Goal: Transaction & Acquisition: Book appointment/travel/reservation

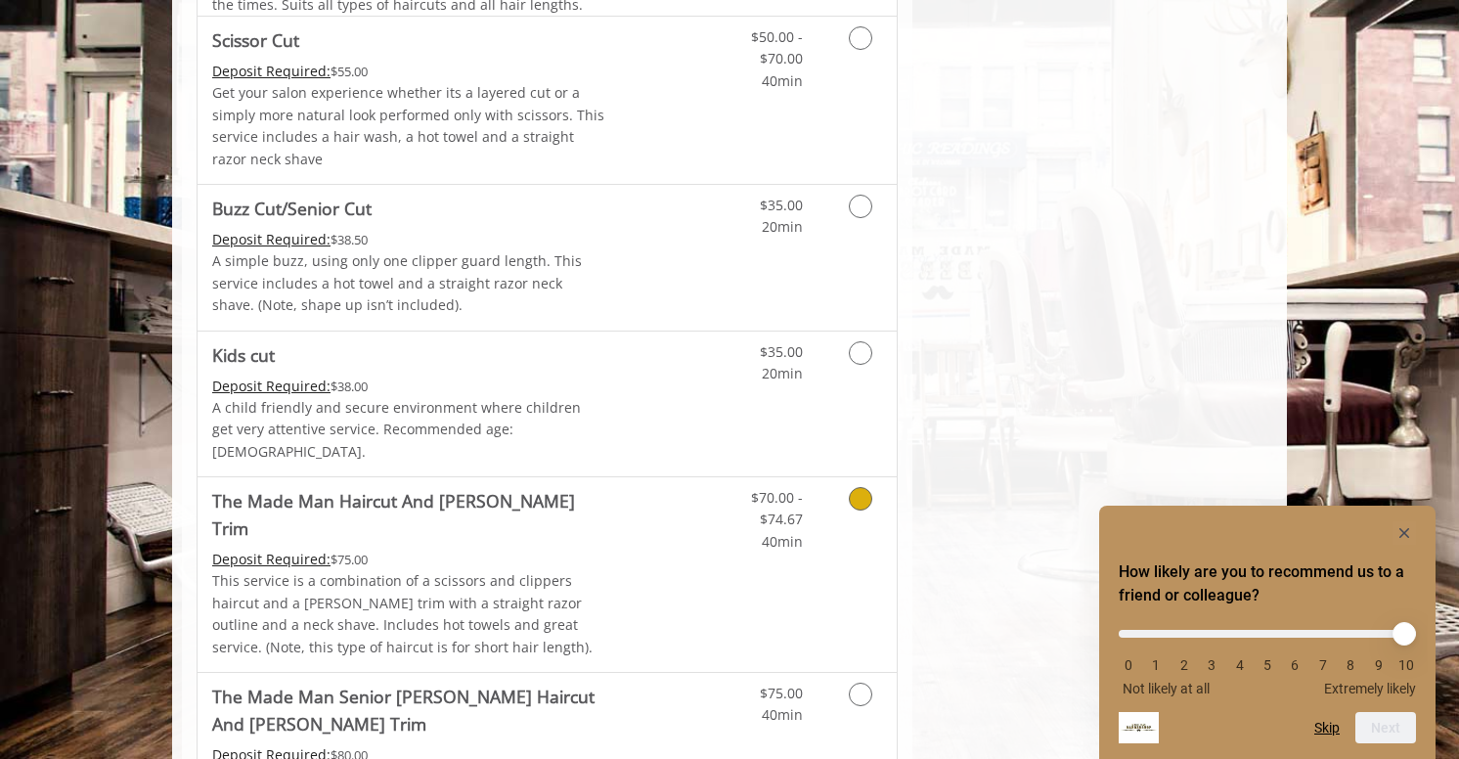
click at [674, 533] on link "Discounted Price" at bounding box center [663, 574] width 116 height 195
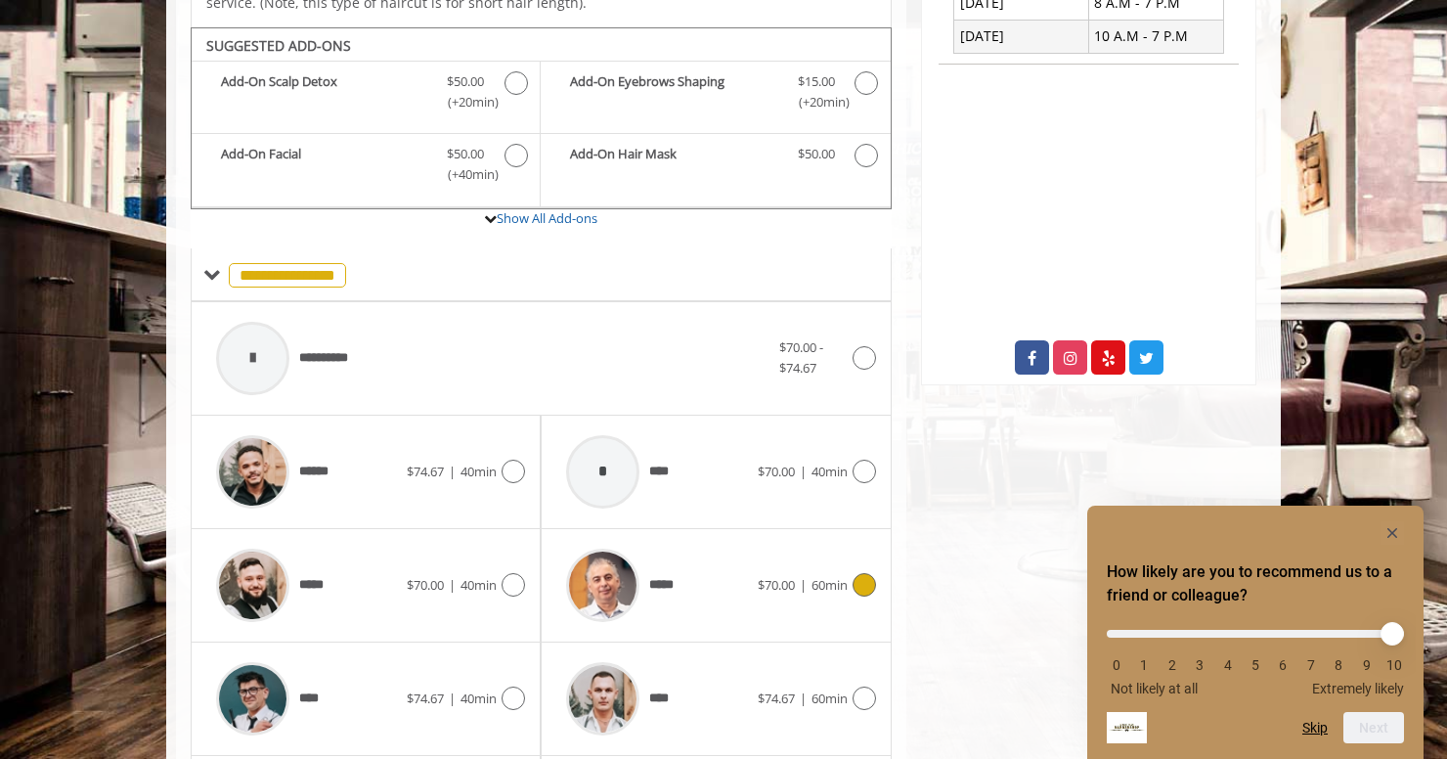
click at [674, 539] on span "*****" at bounding box center [618, 585] width 125 height 93
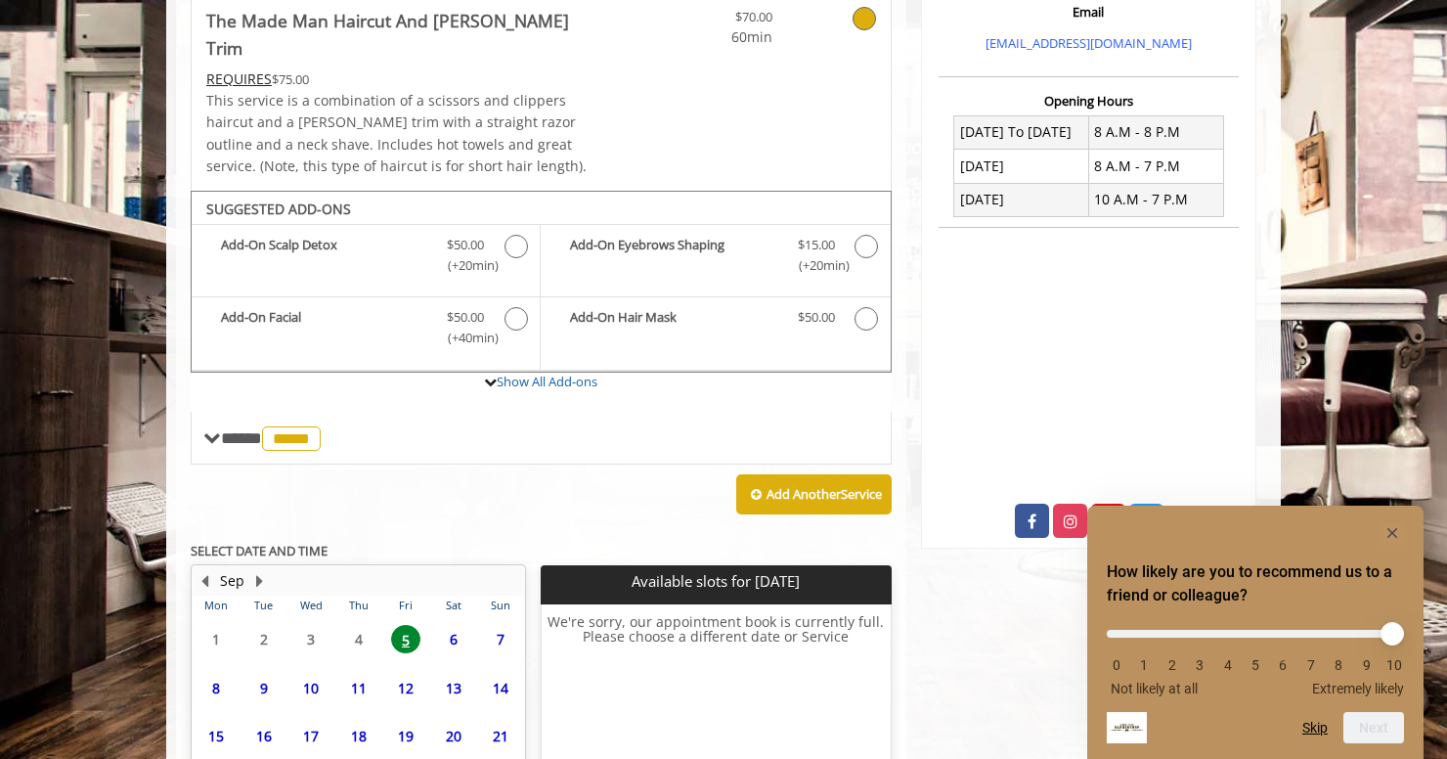
scroll to position [610, 0]
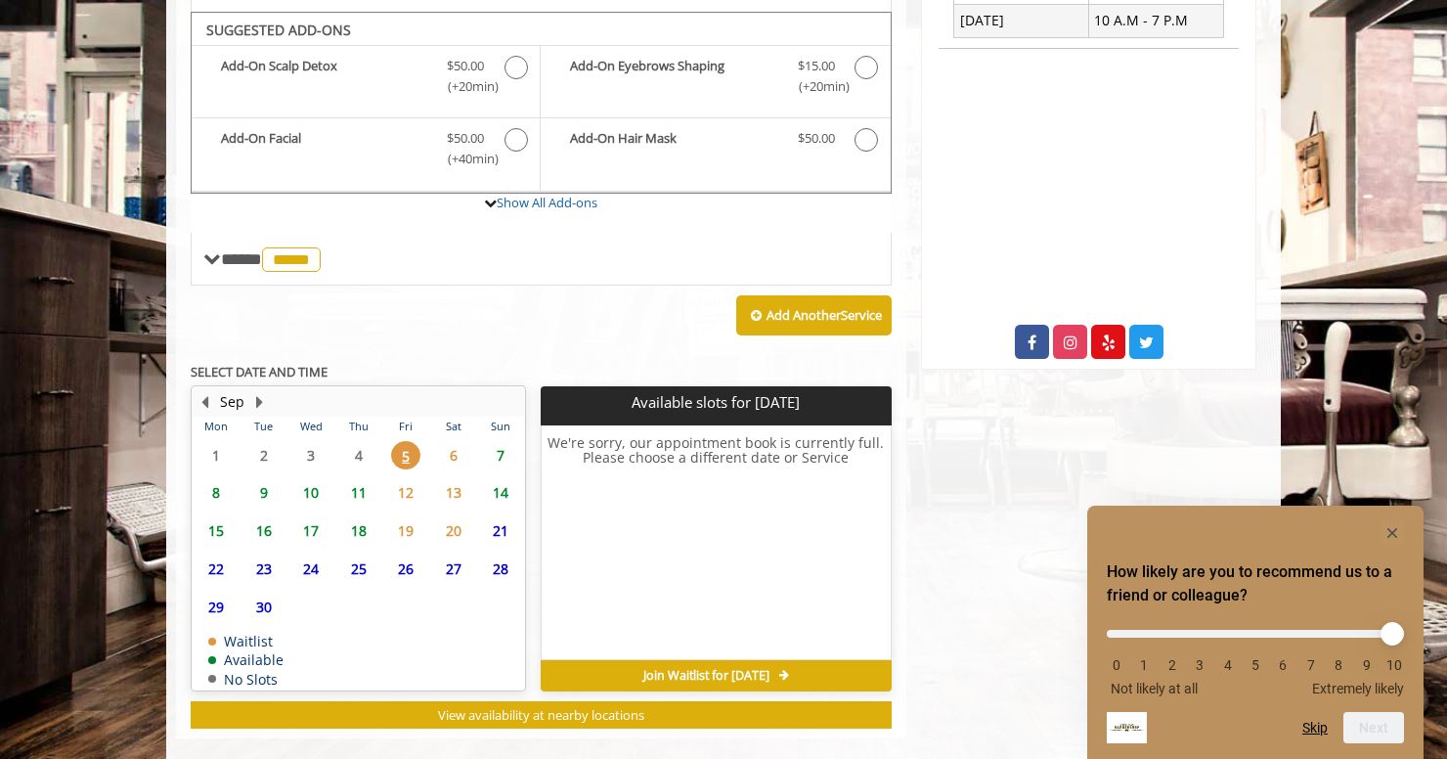
click at [502, 441] on span "7" at bounding box center [500, 455] width 29 height 28
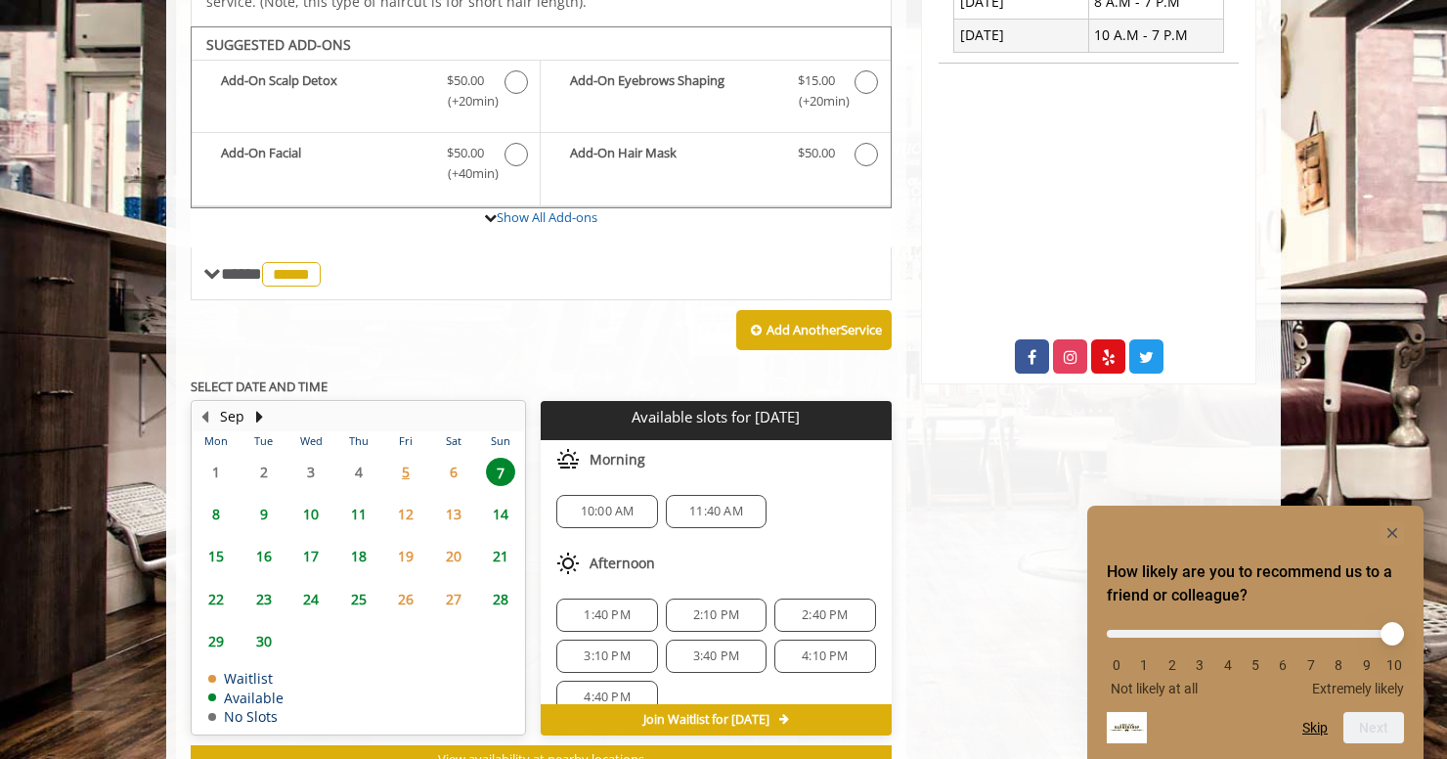
scroll to position [555, 0]
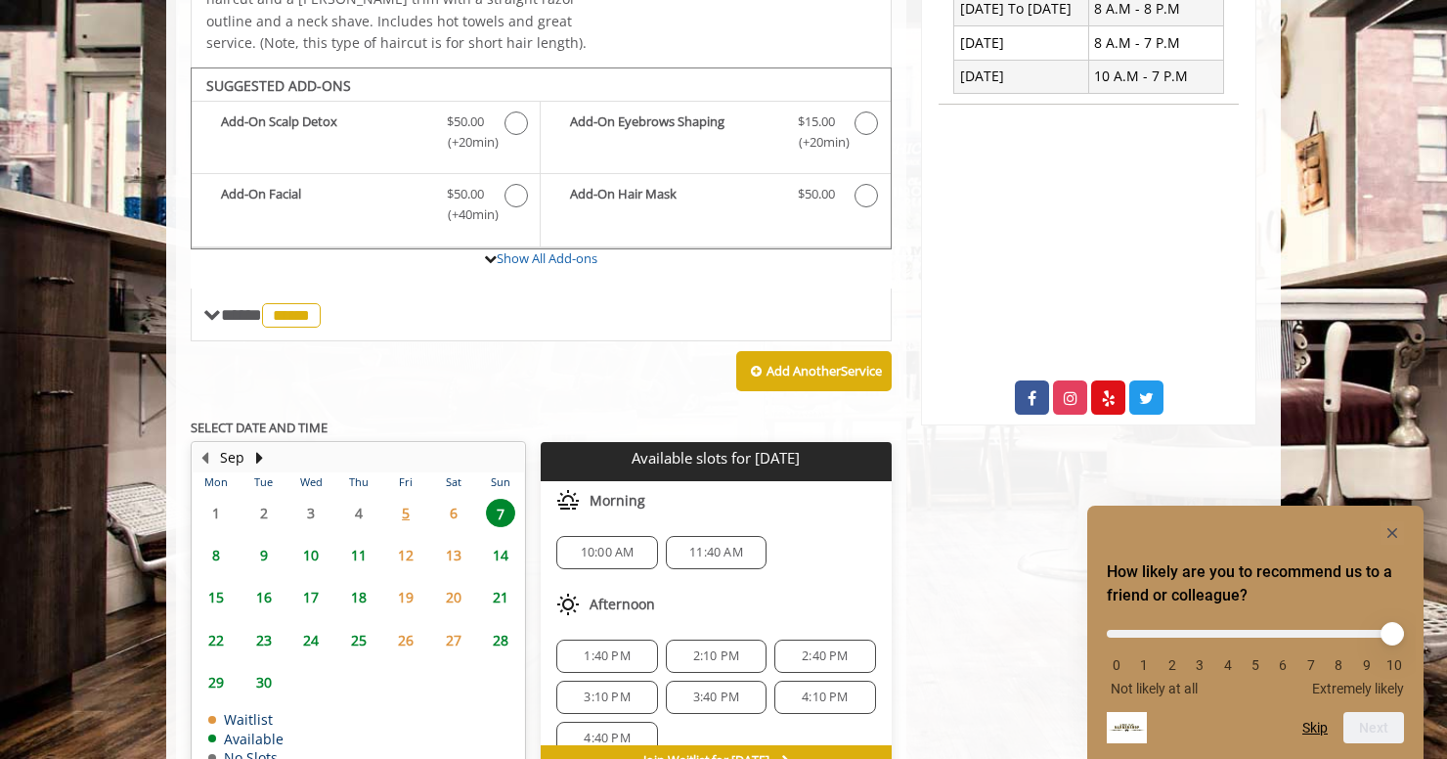
click at [213, 541] on span "8" at bounding box center [215, 555] width 29 height 28
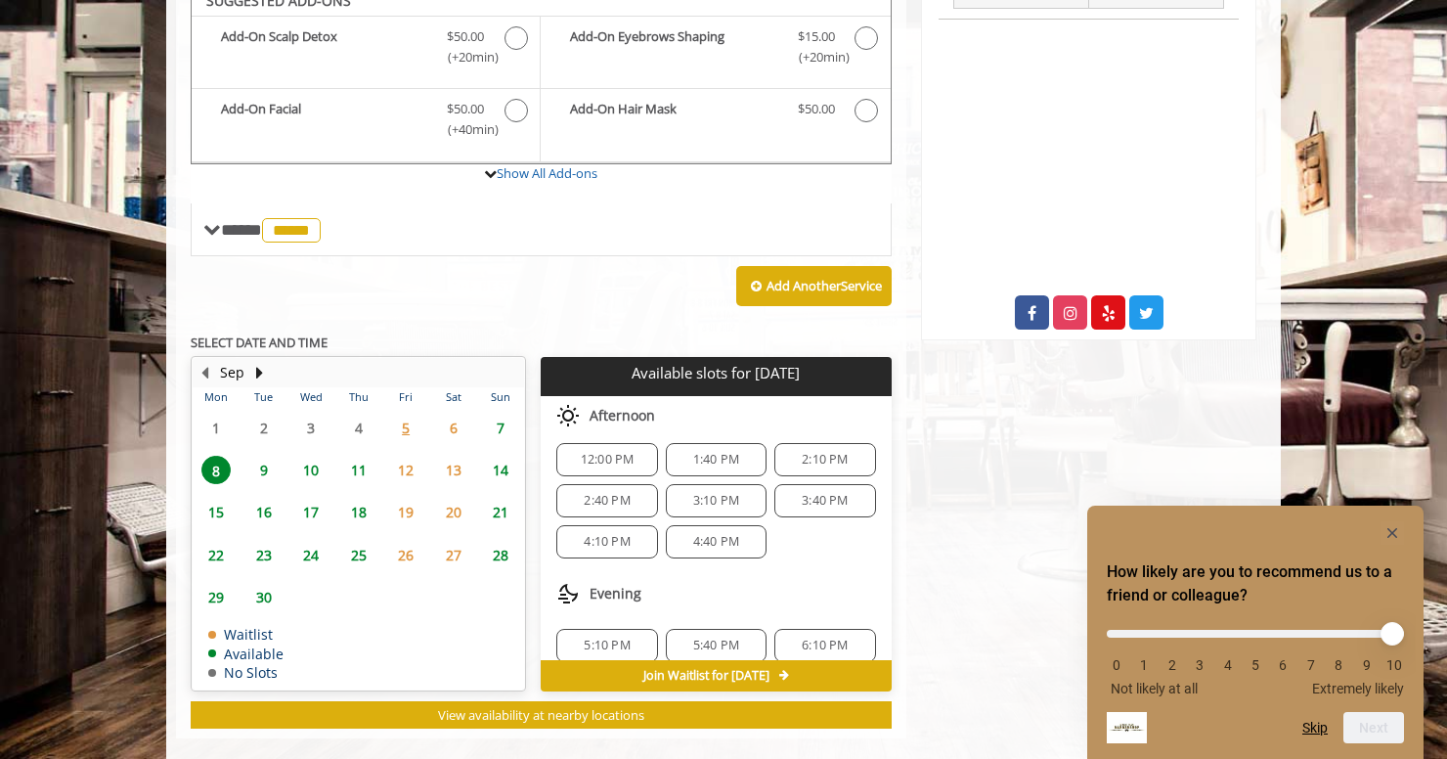
scroll to position [211, 0]
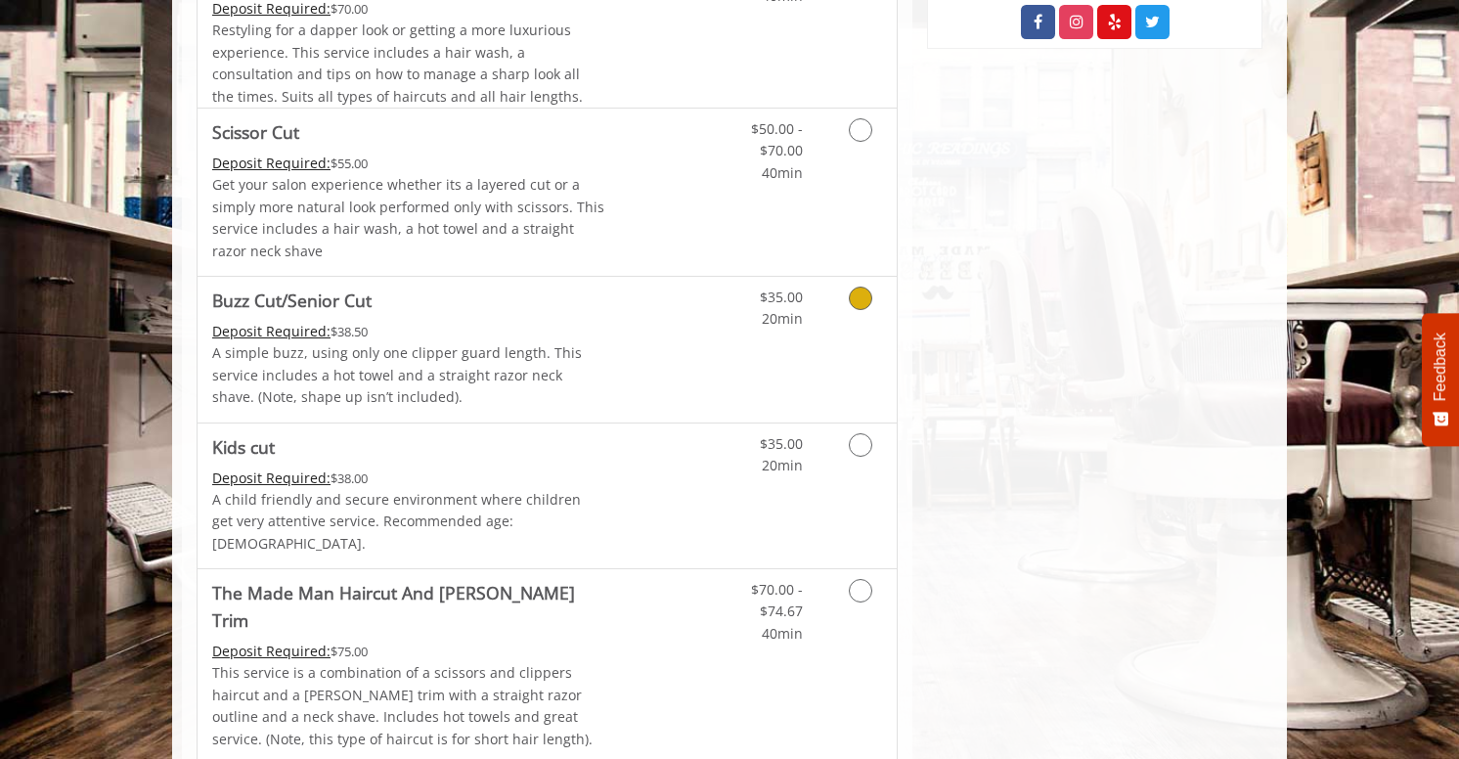
scroll to position [993, 0]
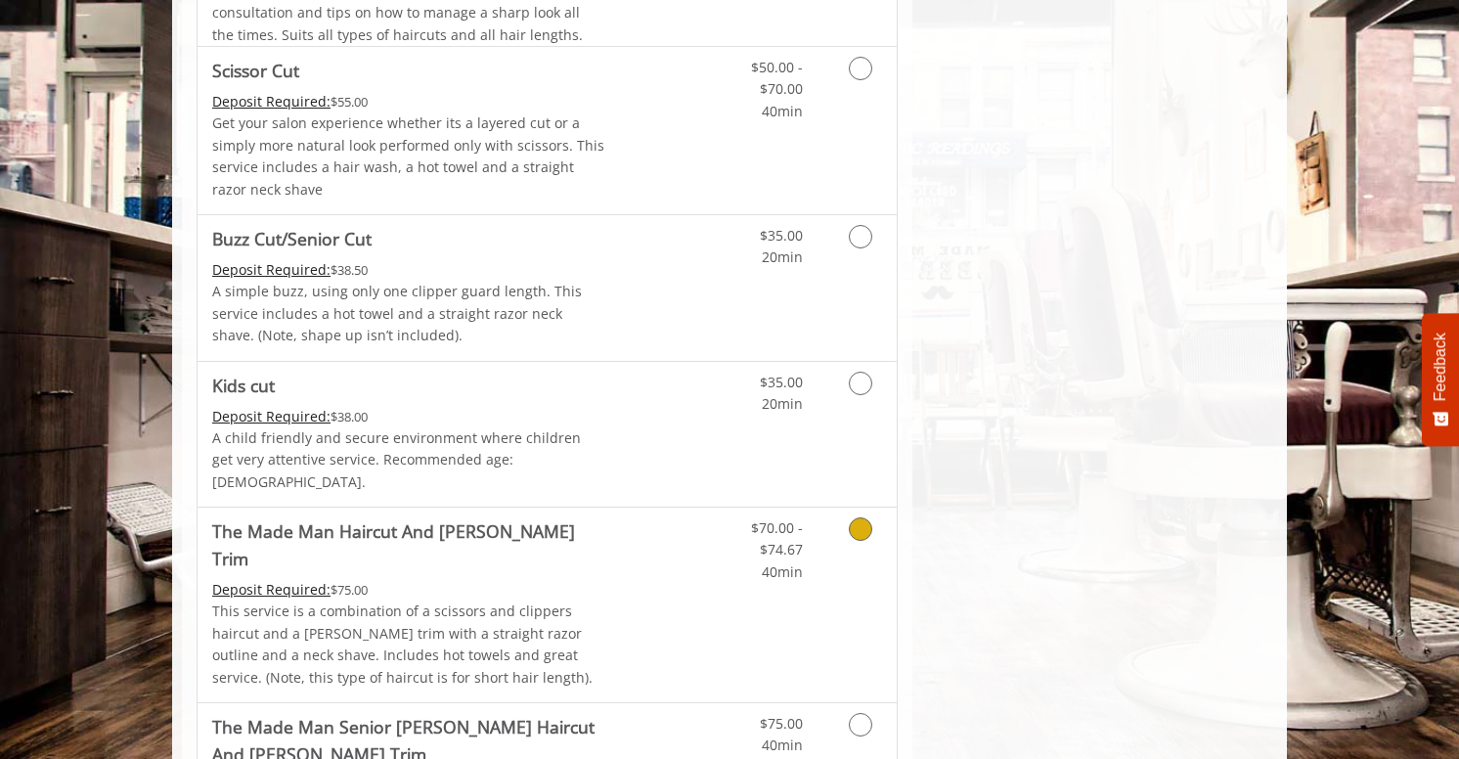
click at [625, 555] on link "Discounted Price" at bounding box center [663, 605] width 116 height 195
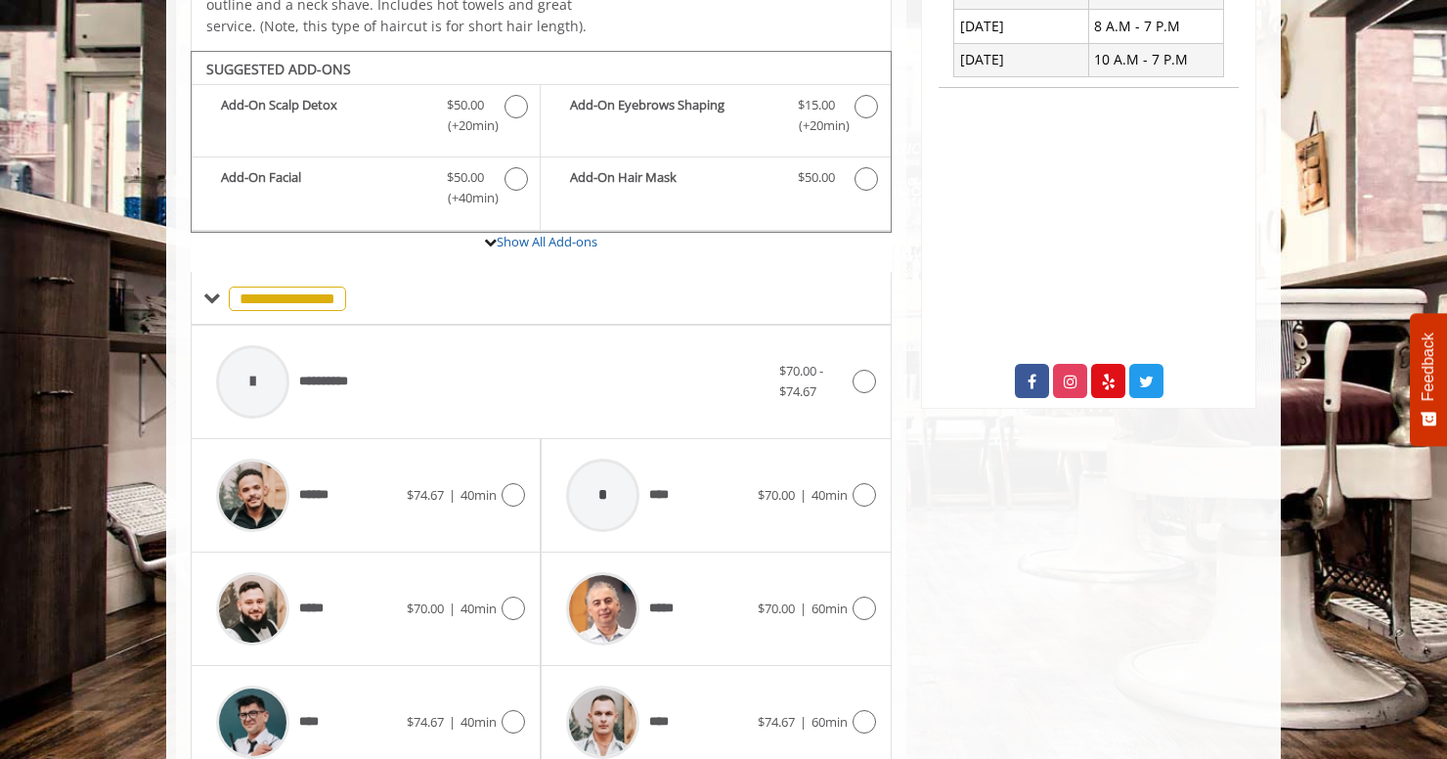
scroll to position [596, 0]
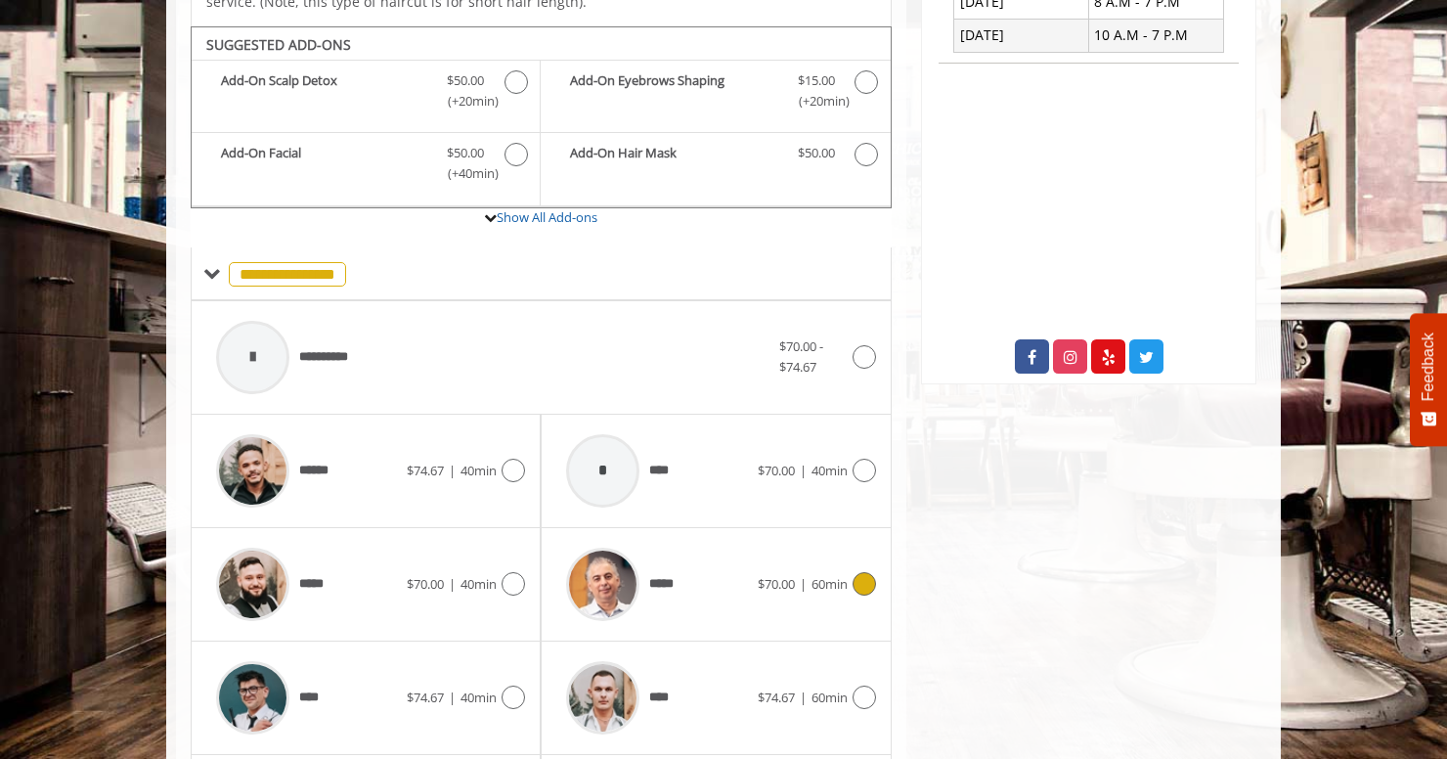
click at [721, 569] on div "*****" at bounding box center [656, 584] width 200 height 93
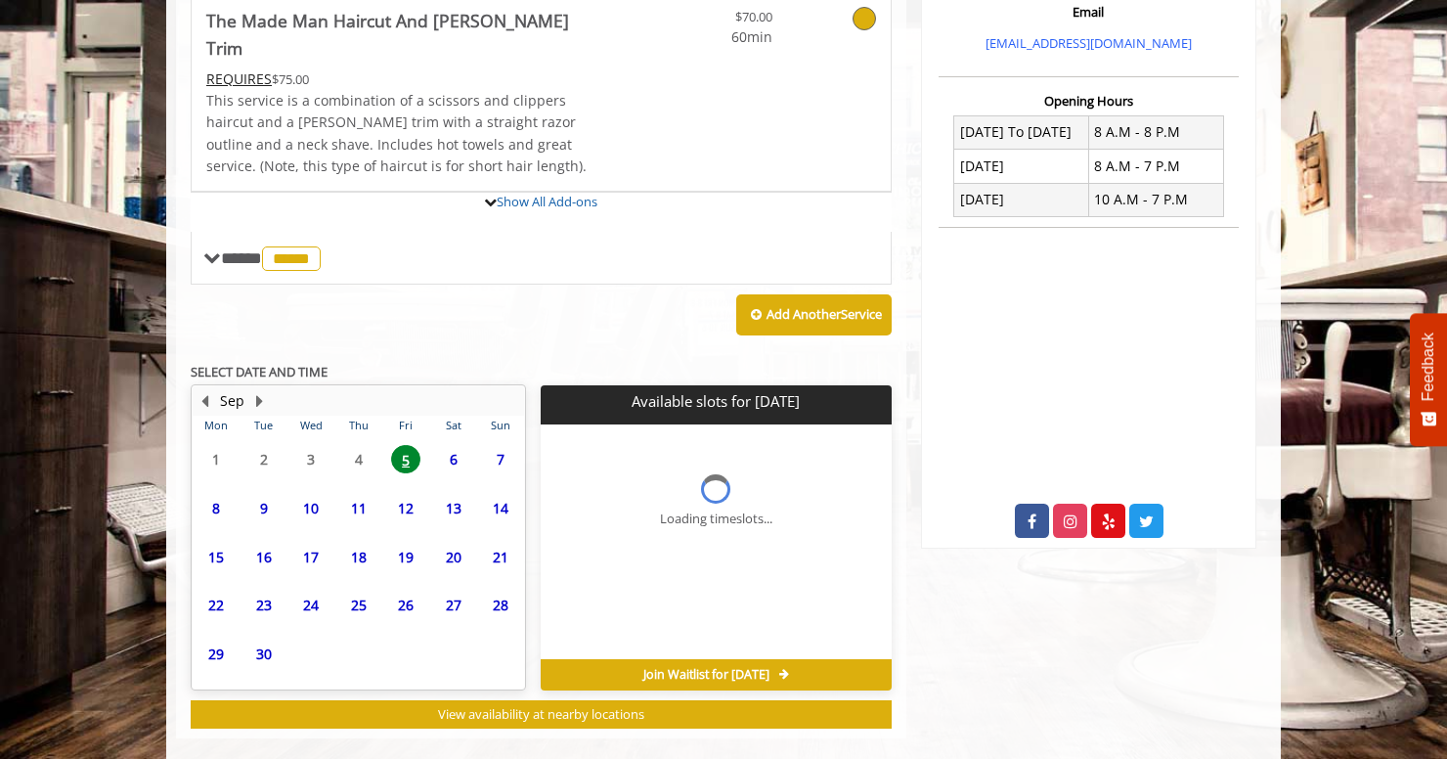
scroll to position [610, 0]
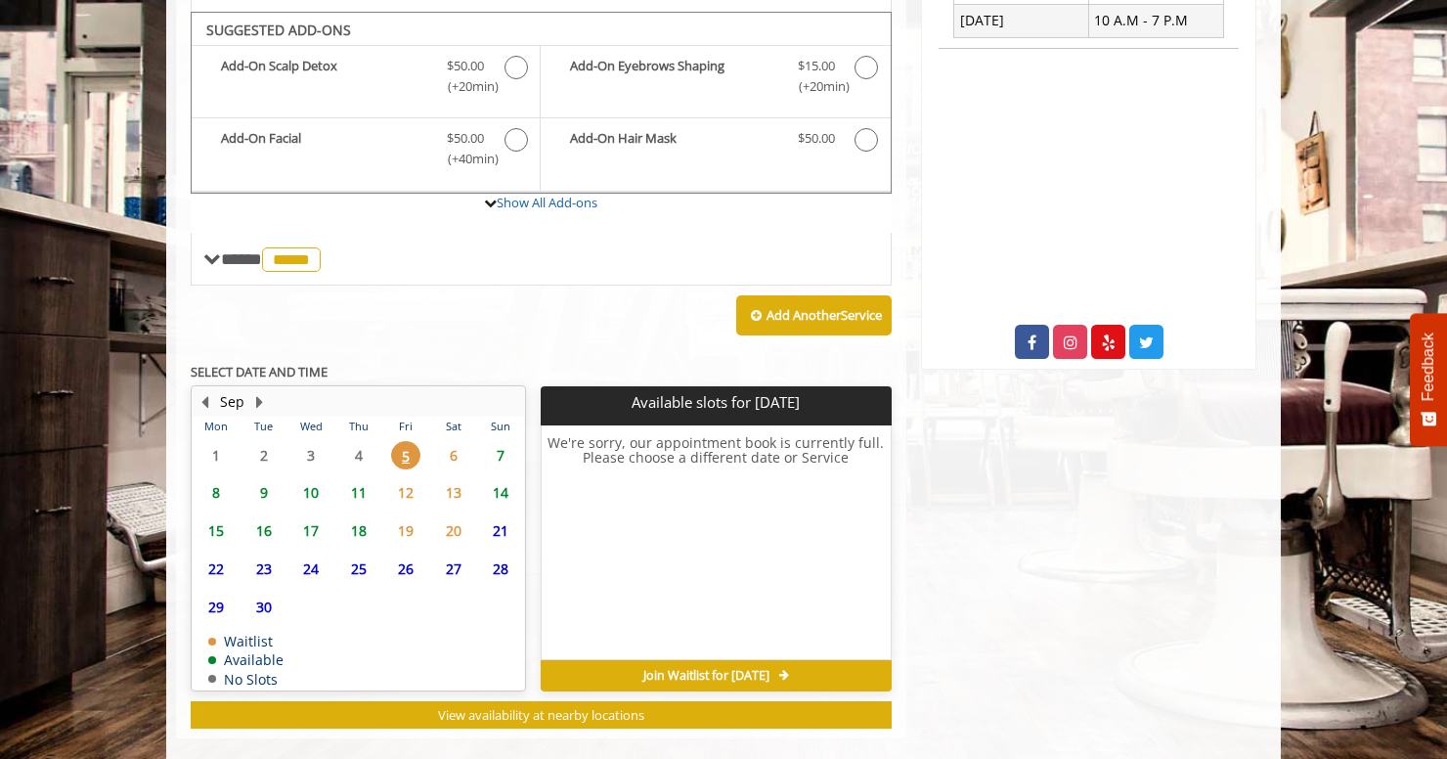
click at [213, 478] on span "8" at bounding box center [215, 492] width 29 height 28
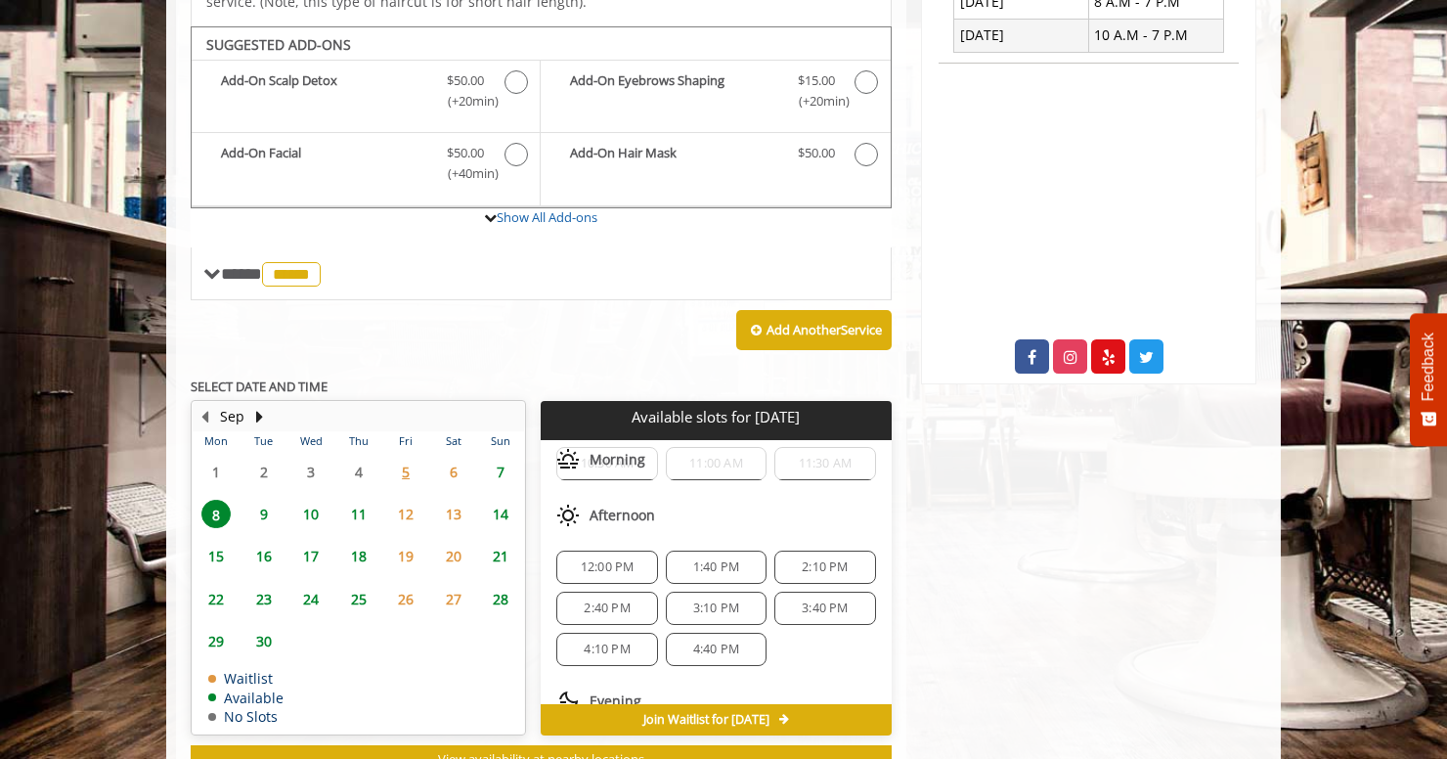
scroll to position [211, 0]
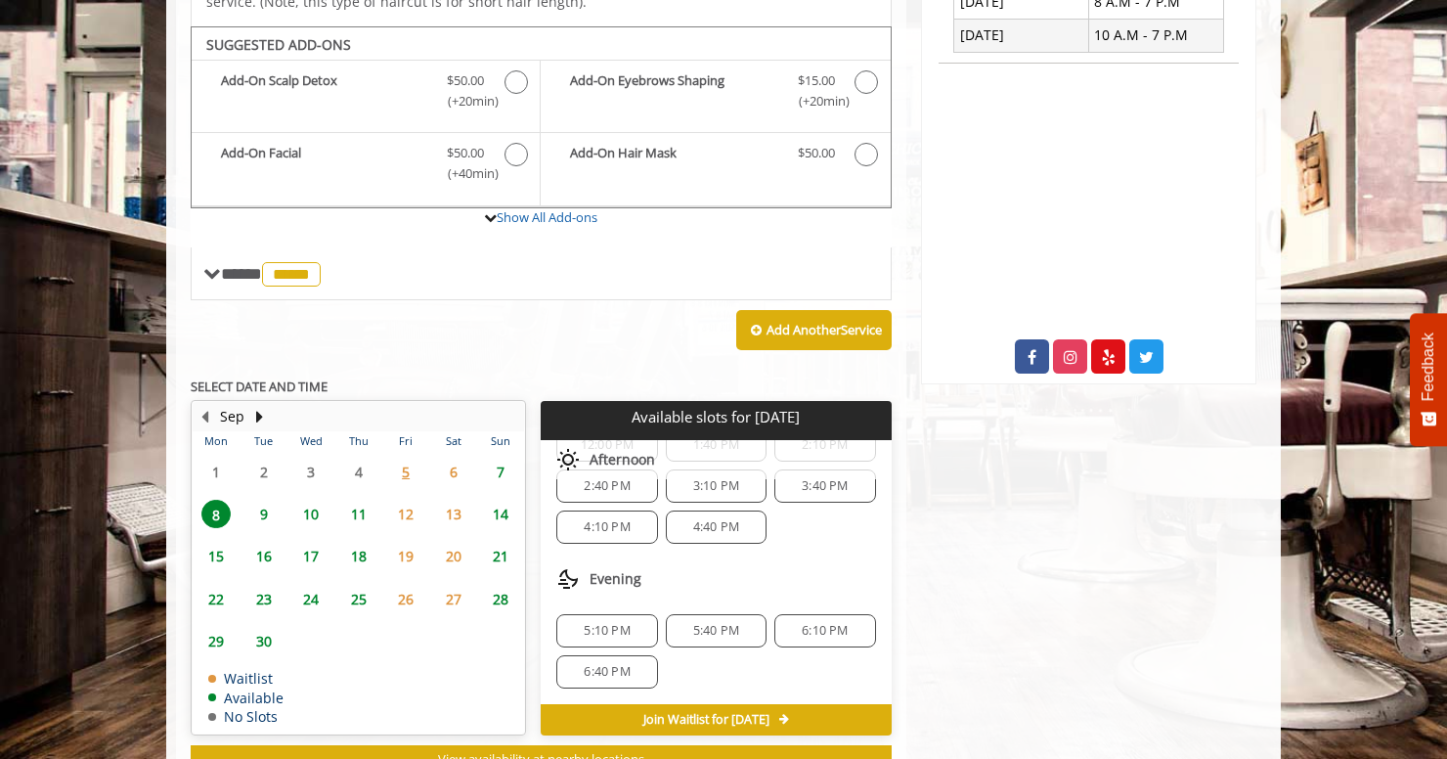
click at [605, 664] on span "6:40 PM" at bounding box center [607, 672] width 46 height 16
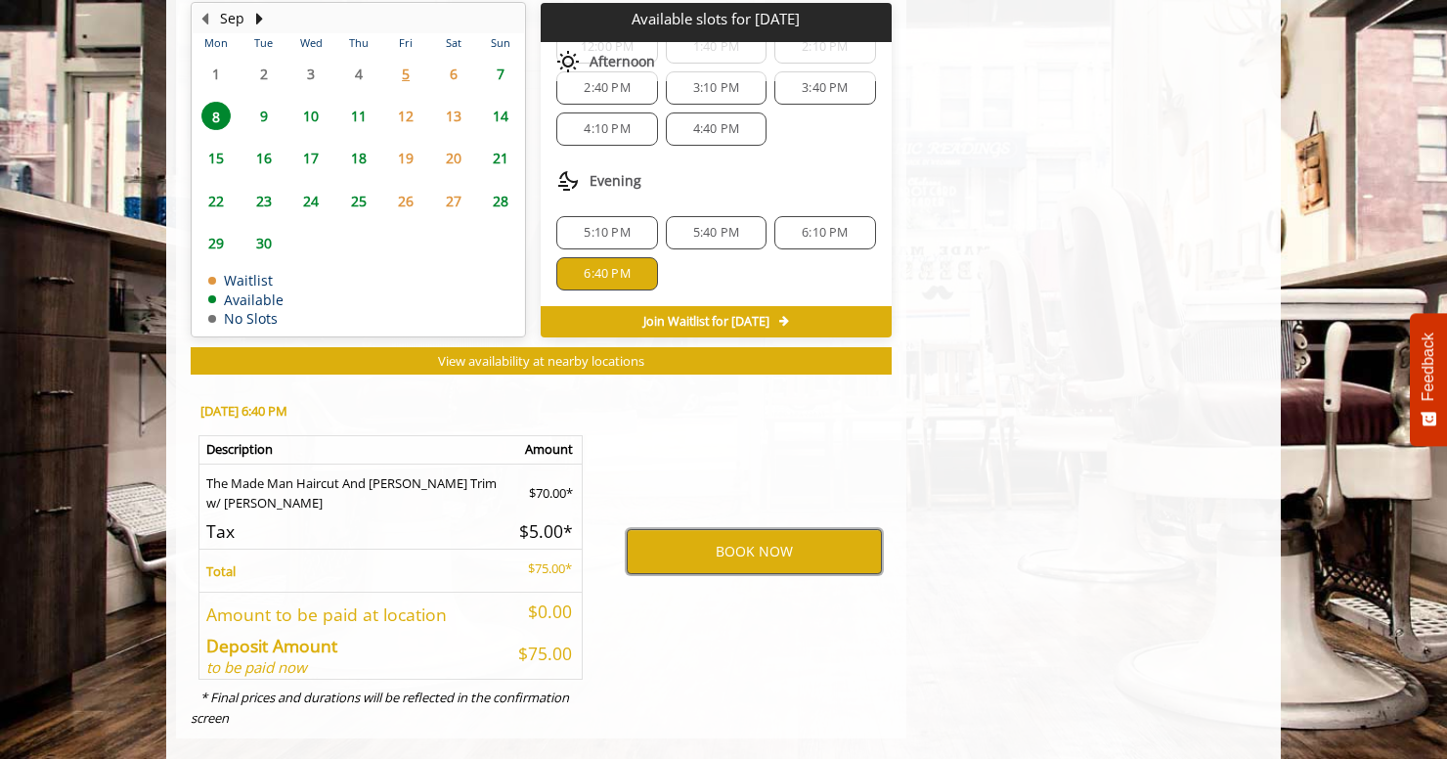
click at [687, 529] on button "BOOK NOW" at bounding box center [754, 551] width 255 height 45
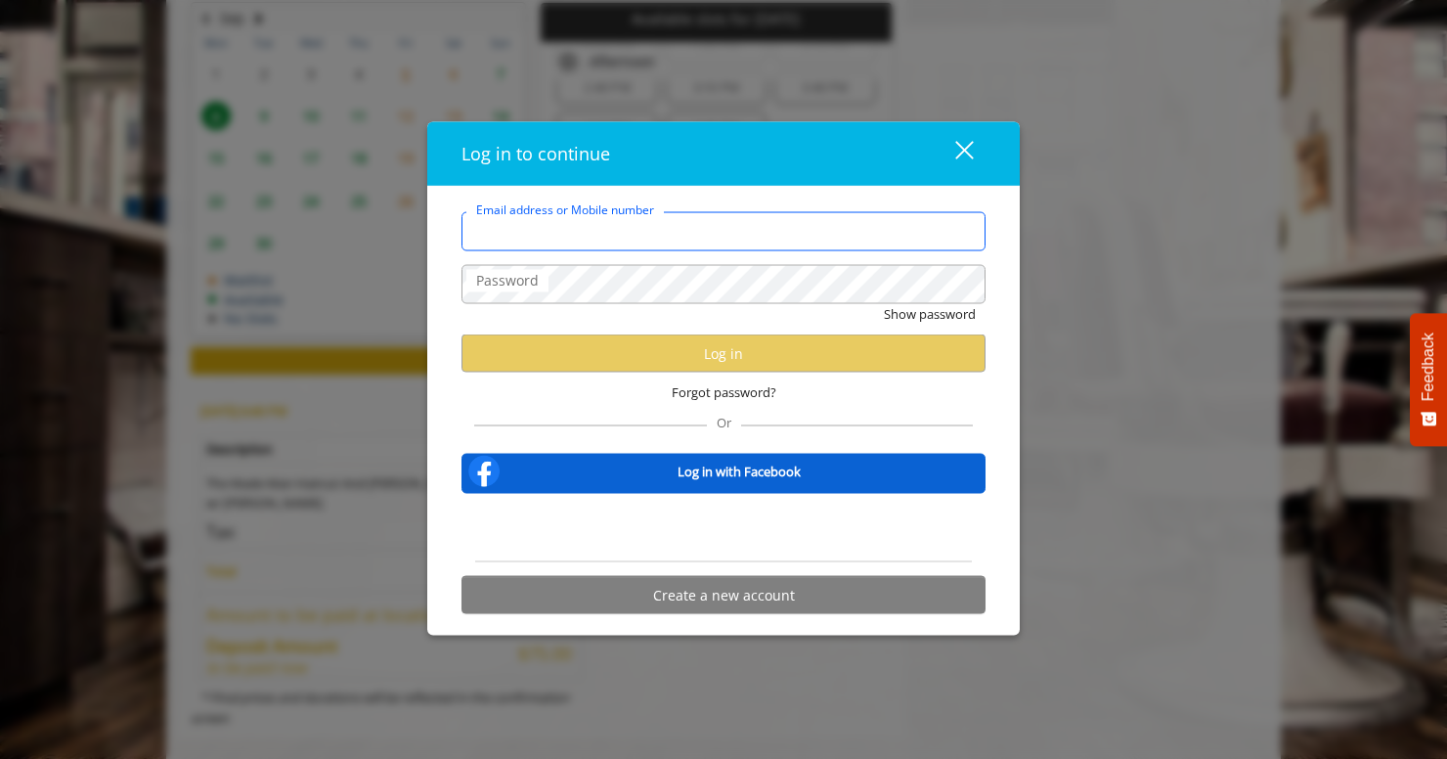
type input "**********"
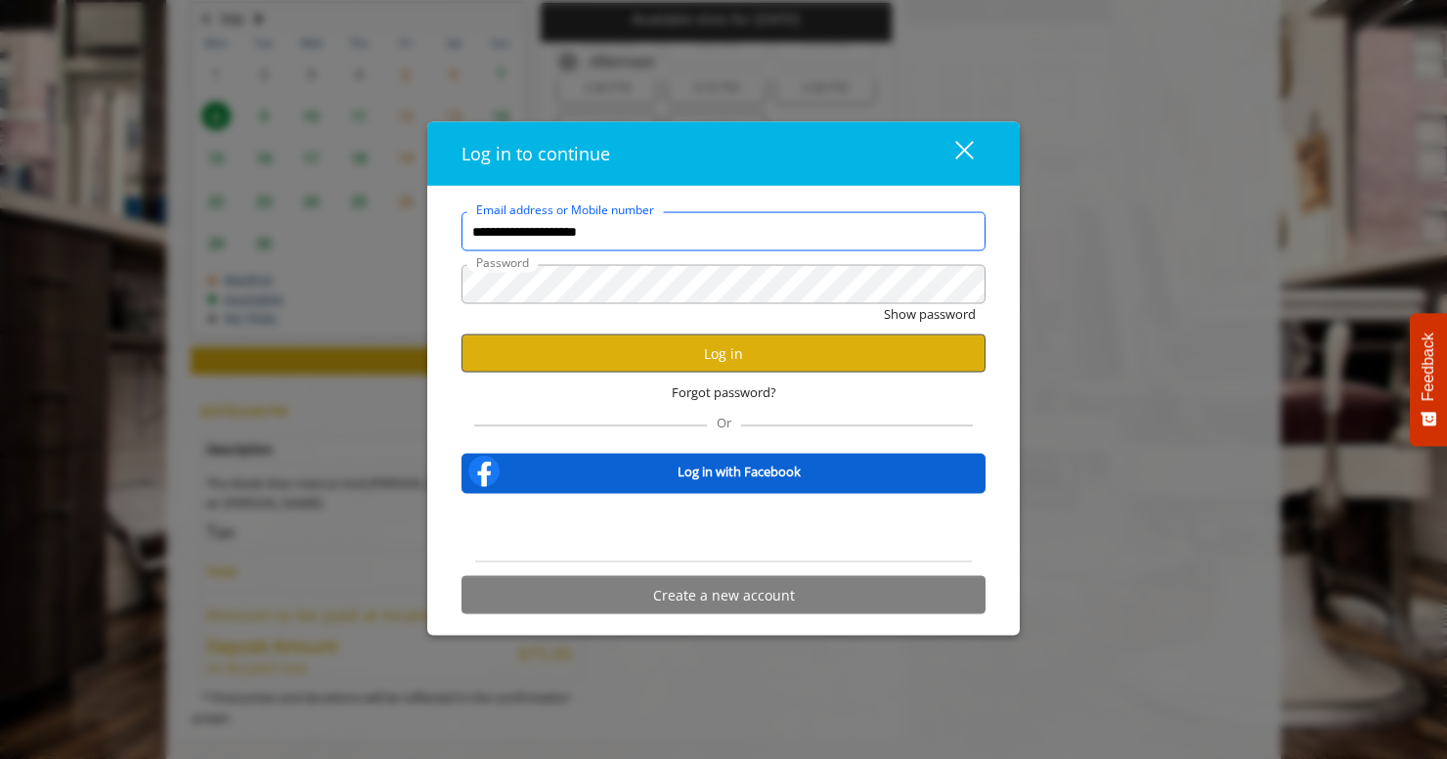
scroll to position [0, 0]
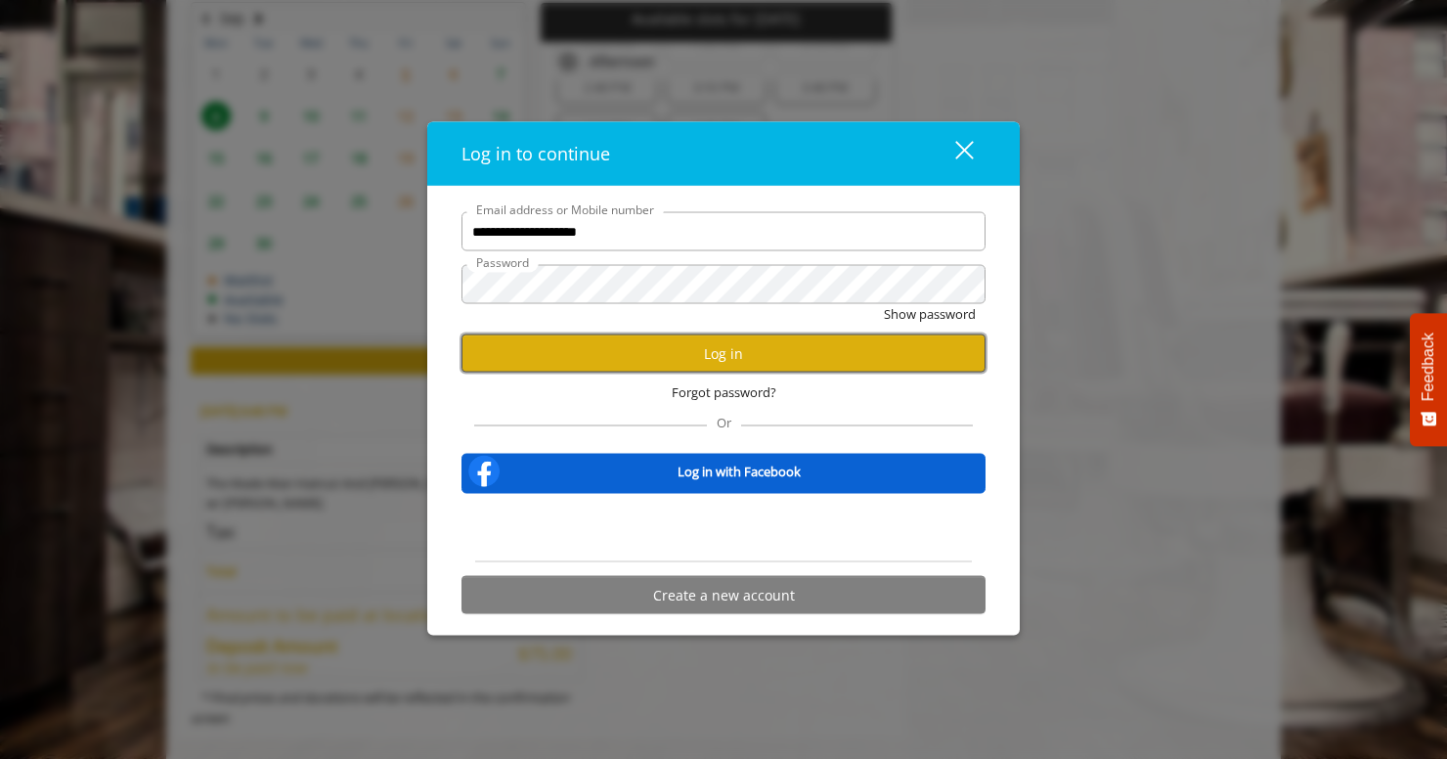
click at [582, 343] on button "Log in" at bounding box center [724, 353] width 524 height 38
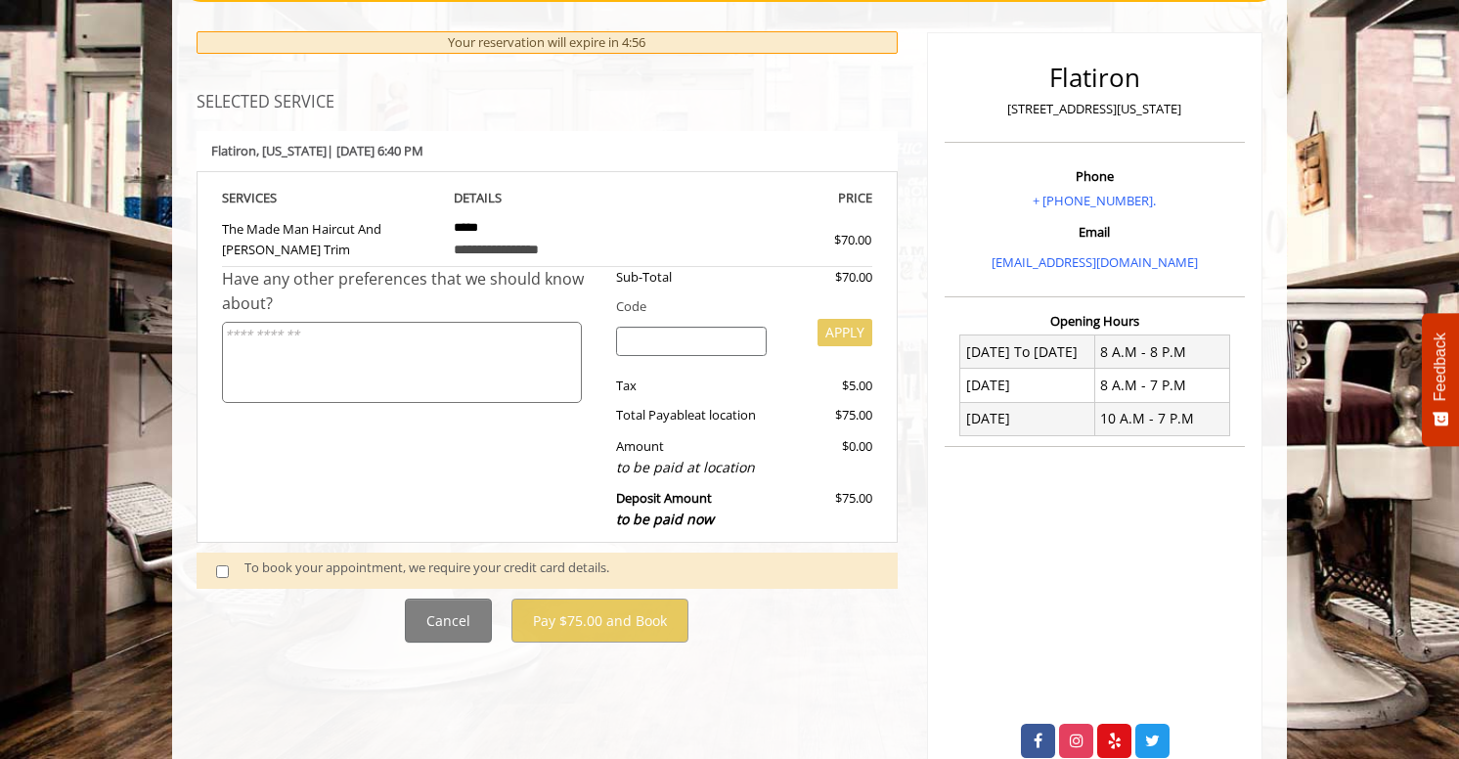
scroll to position [222, 0]
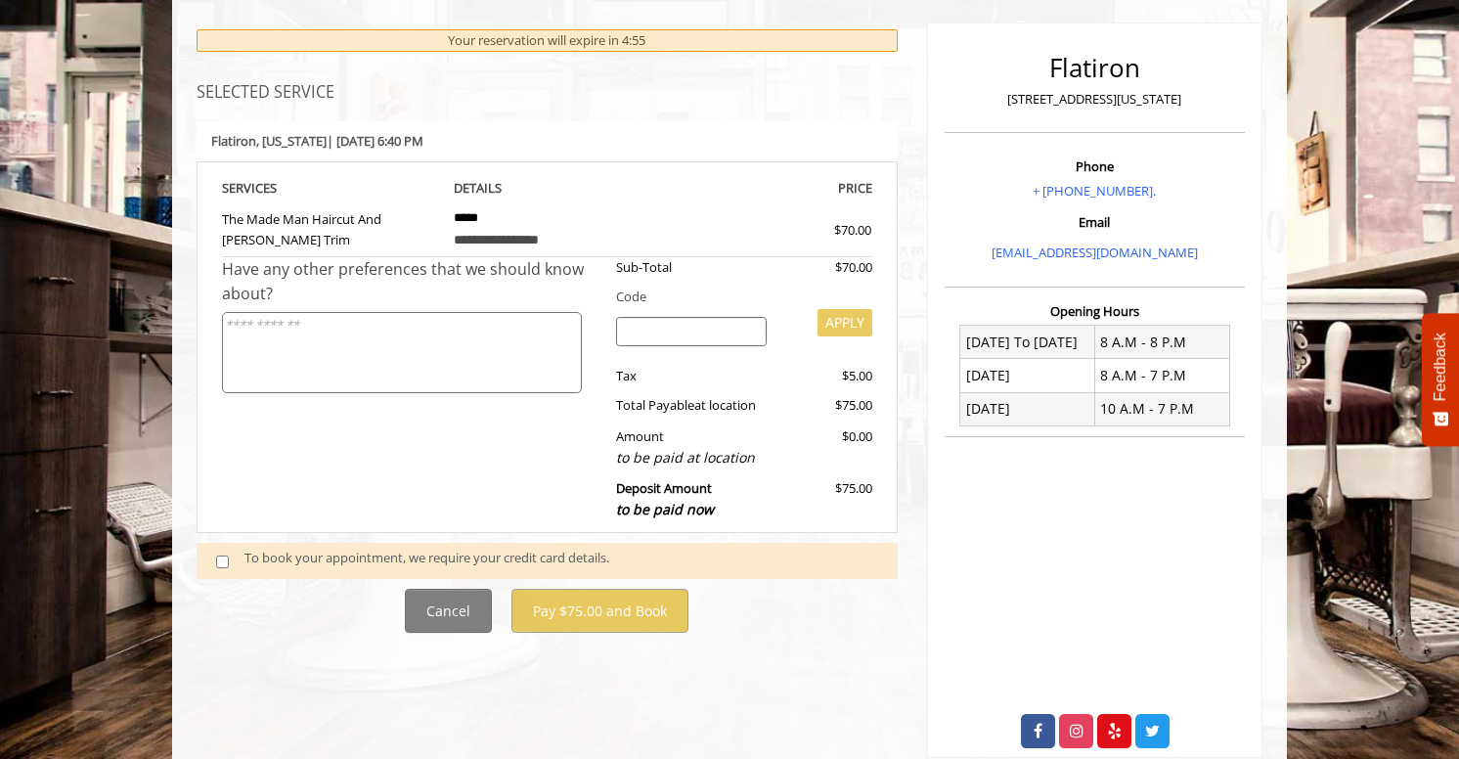
click at [303, 555] on div "To book your appointment, we require your credit card details." at bounding box center [561, 561] width 634 height 26
click at [224, 568] on span at bounding box center [230, 561] width 58 height 26
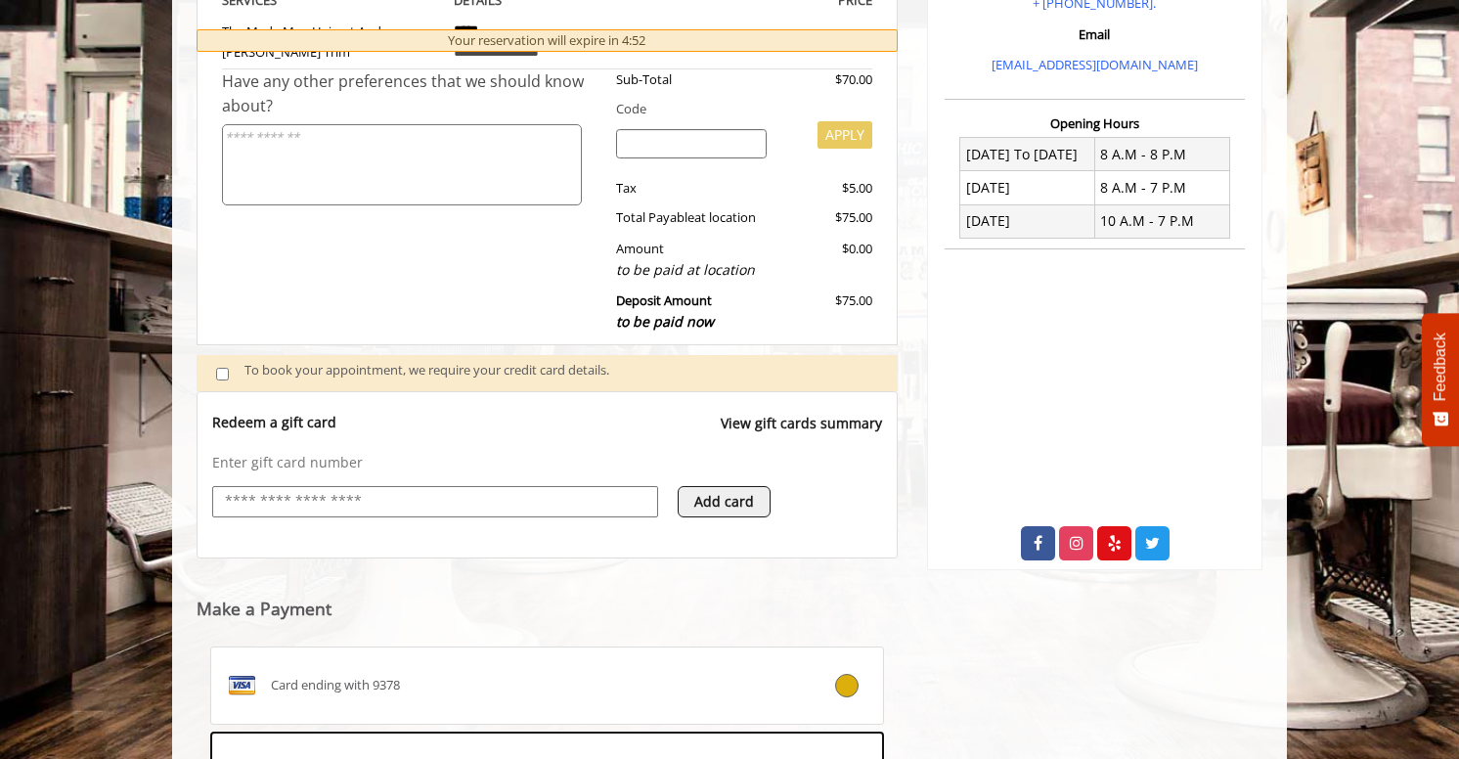
scroll to position [708, 0]
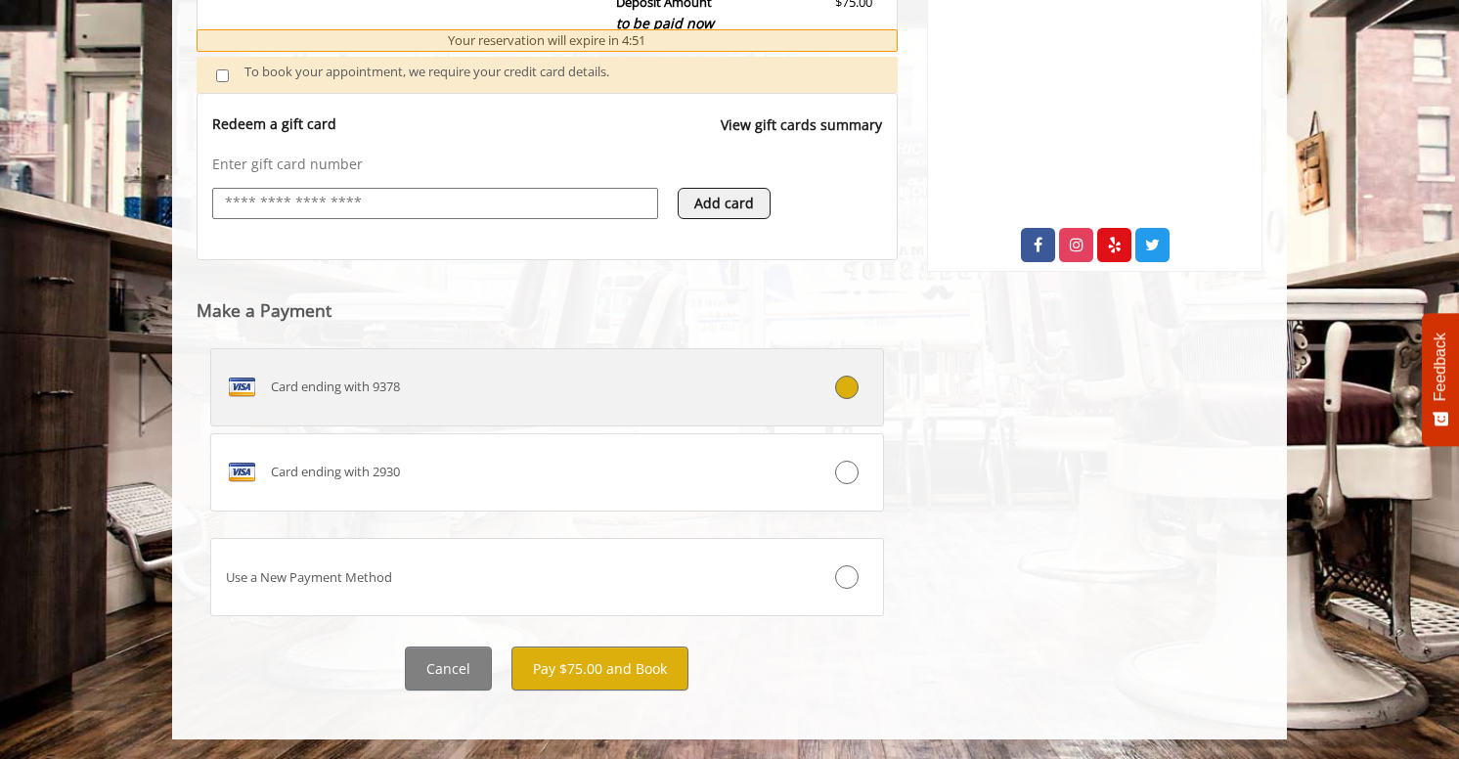
click at [634, 384] on div "Card ending with 9378" at bounding box center [490, 387] width 559 height 31
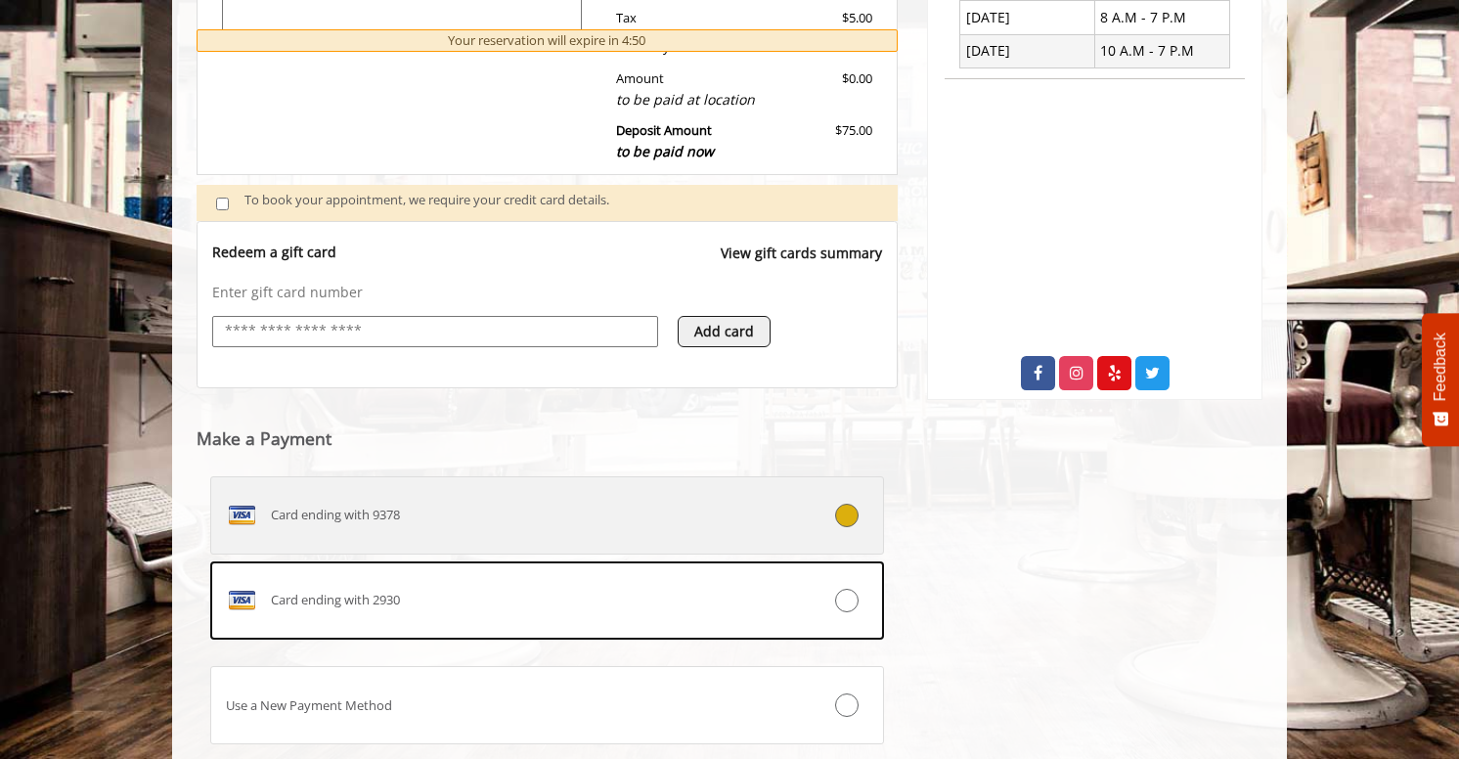
click at [588, 501] on div "Card ending with 9378" at bounding box center [490, 515] width 559 height 31
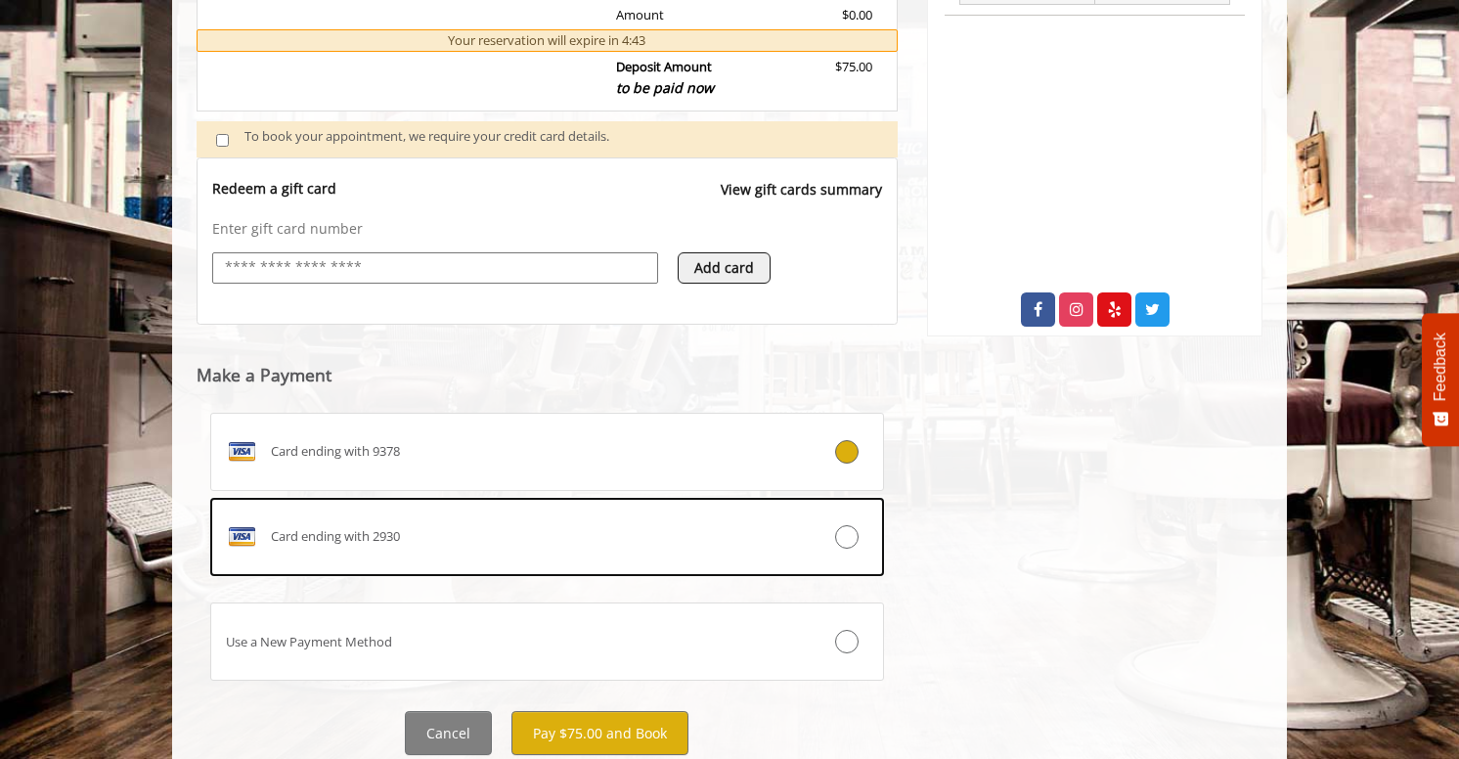
scroll to position [708, 0]
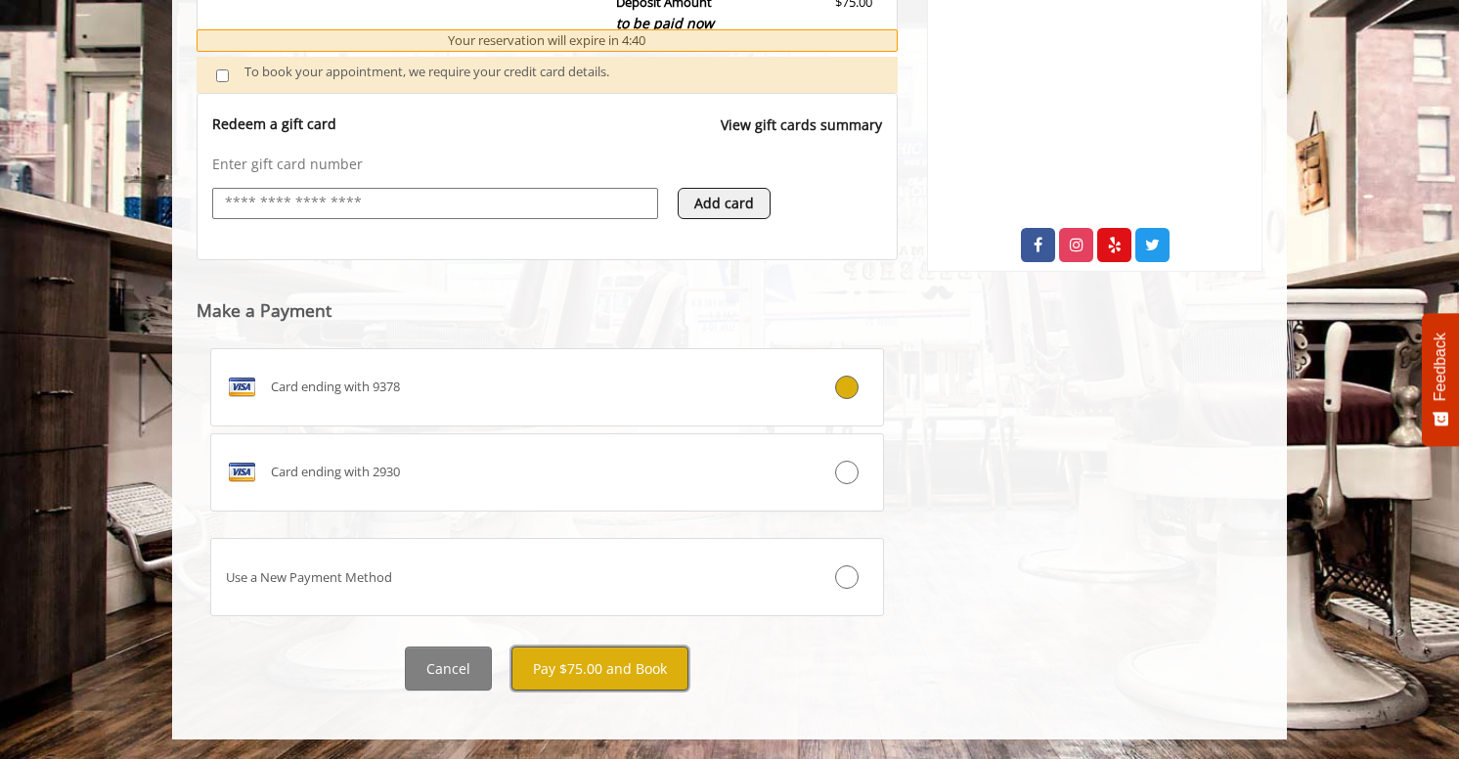
click at [565, 664] on button "Pay $75.00 and Book" at bounding box center [599, 668] width 177 height 44
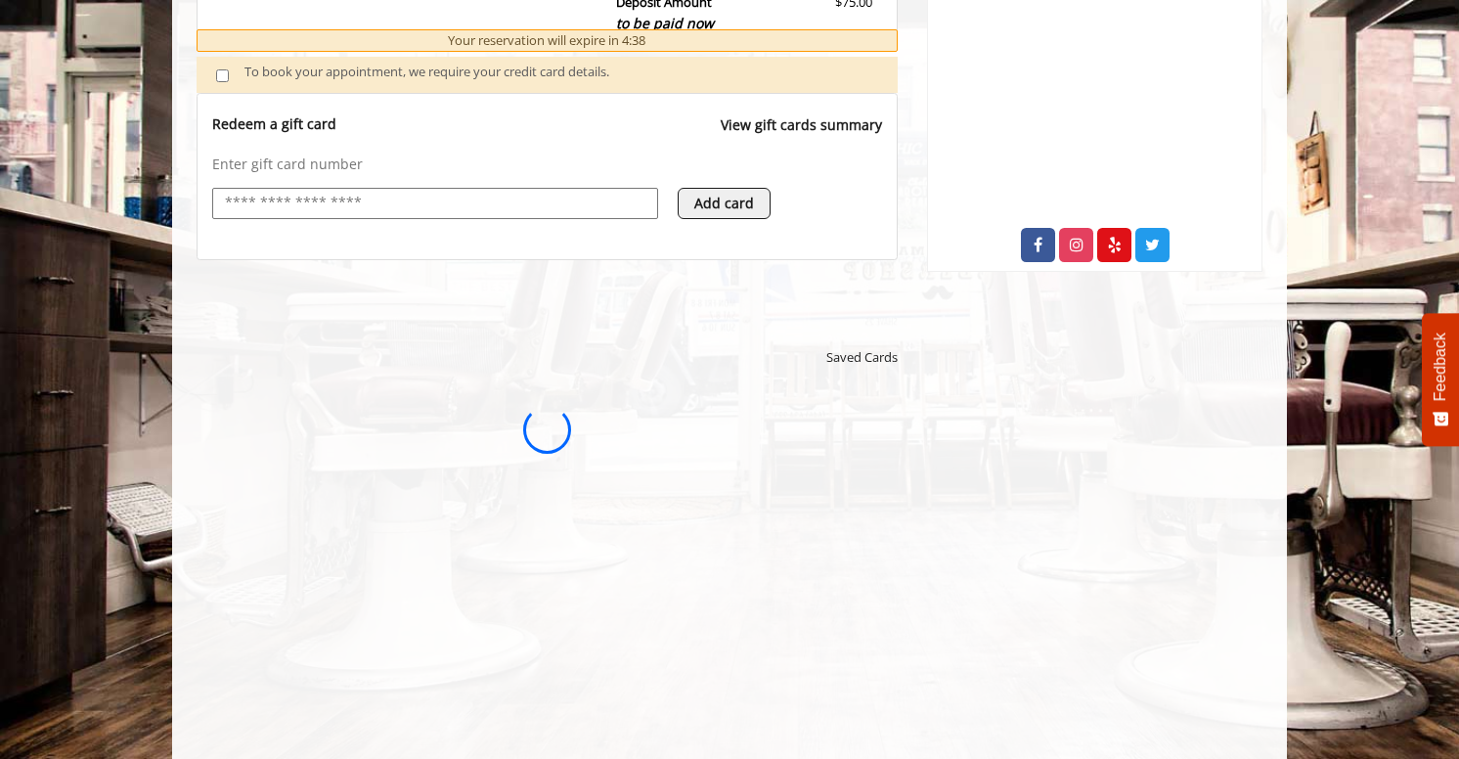
scroll to position [0, 0]
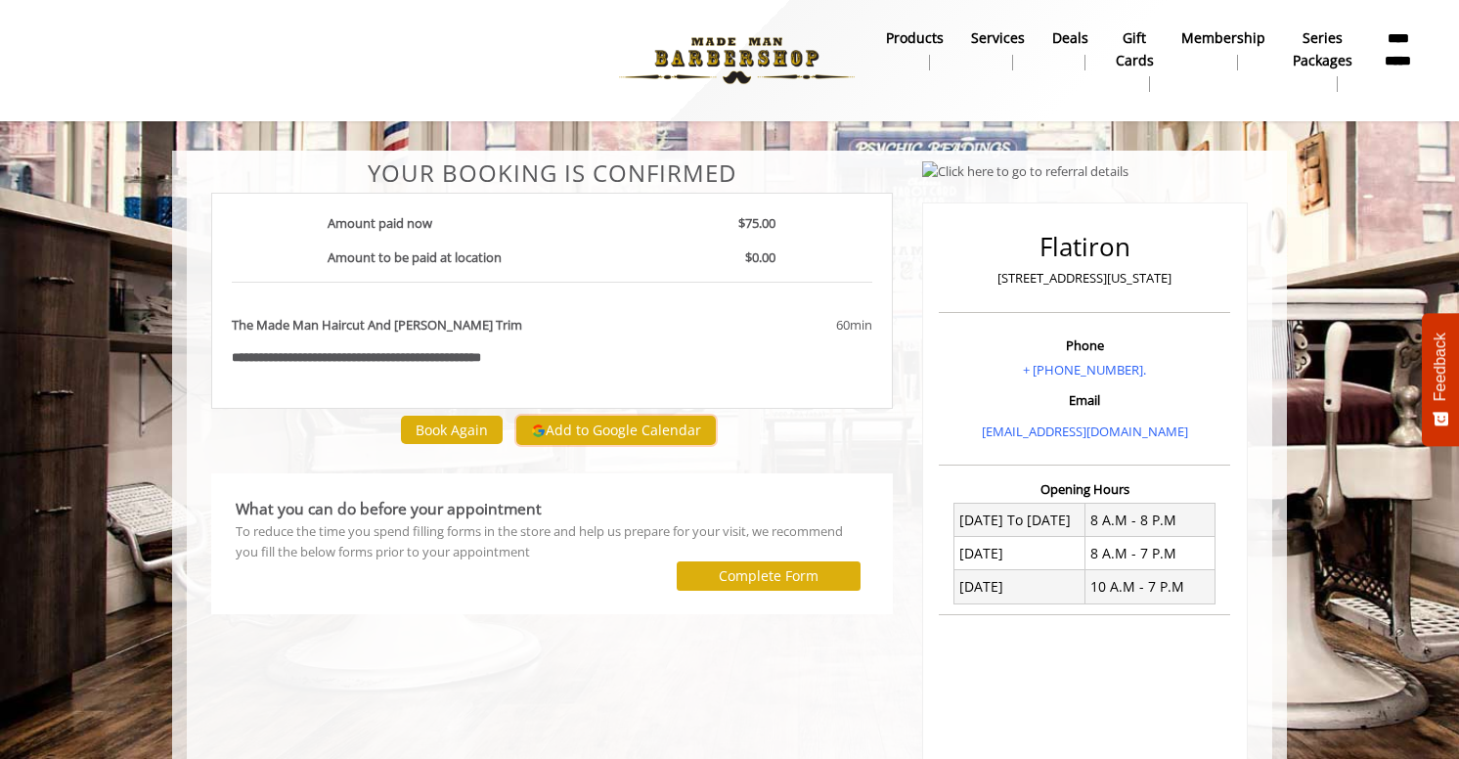
click at [613, 437] on button "Add to Google Calendar" at bounding box center [616, 430] width 200 height 29
